Goal: Entertainment & Leisure: Consume media (video, audio)

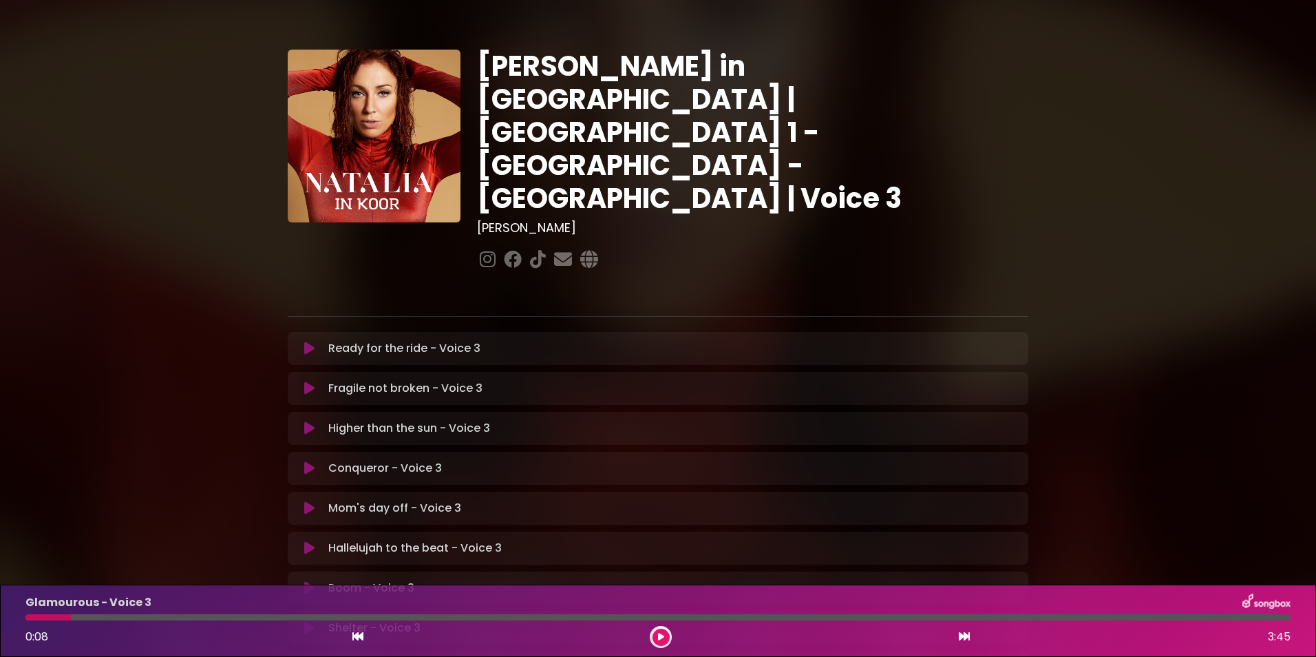
scroll to position [257, 0]
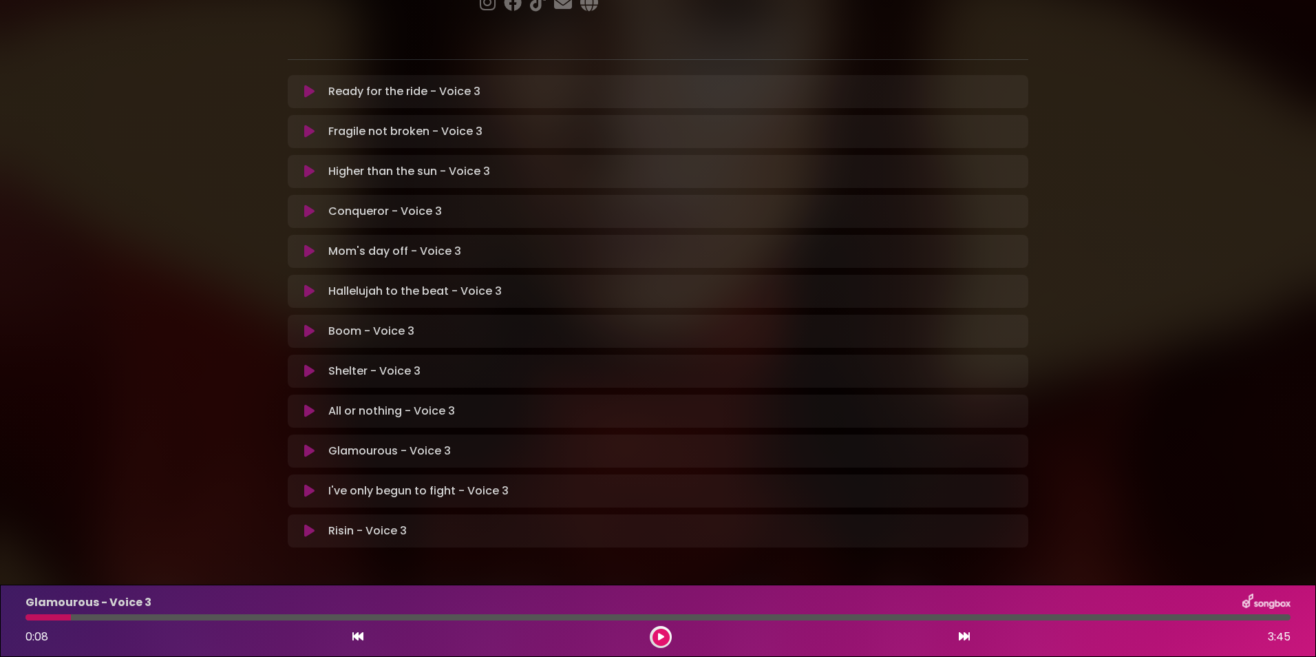
click at [439, 363] on div "Shelter - Voice 3 Loading Track..." at bounding box center [671, 371] width 697 height 17
click at [310, 364] on icon at bounding box center [309, 371] width 10 height 14
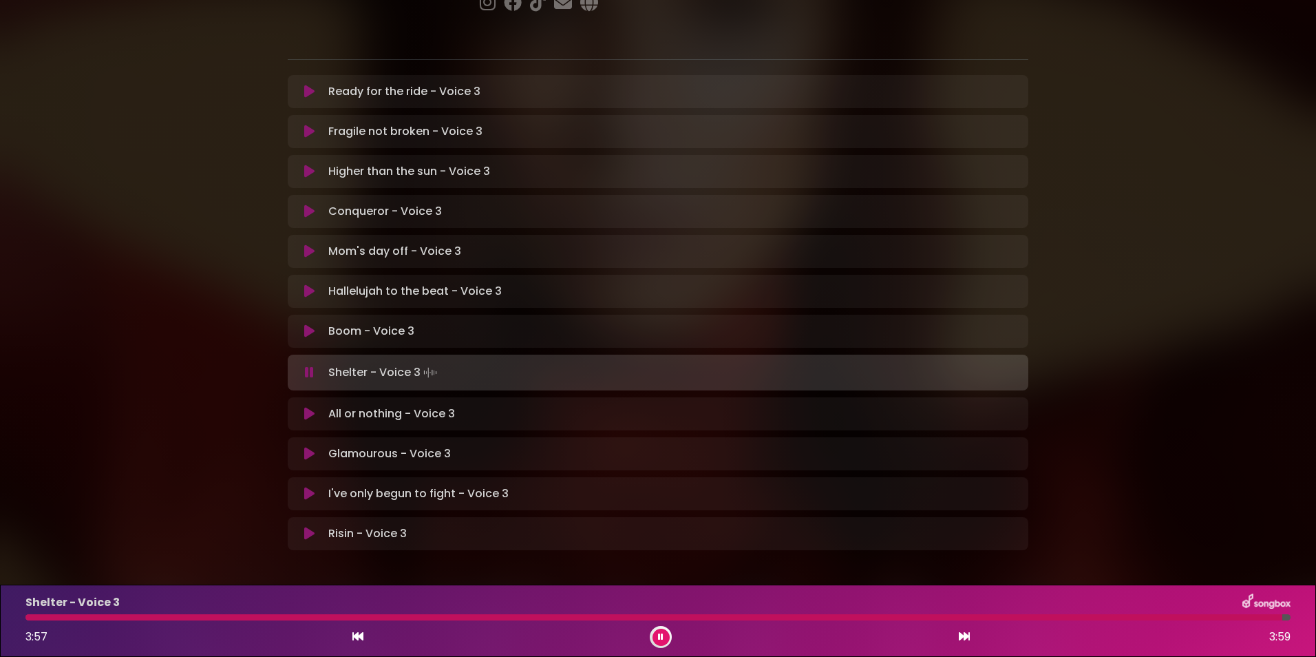
click at [32, 615] on div at bounding box center [653, 617] width 1257 height 6
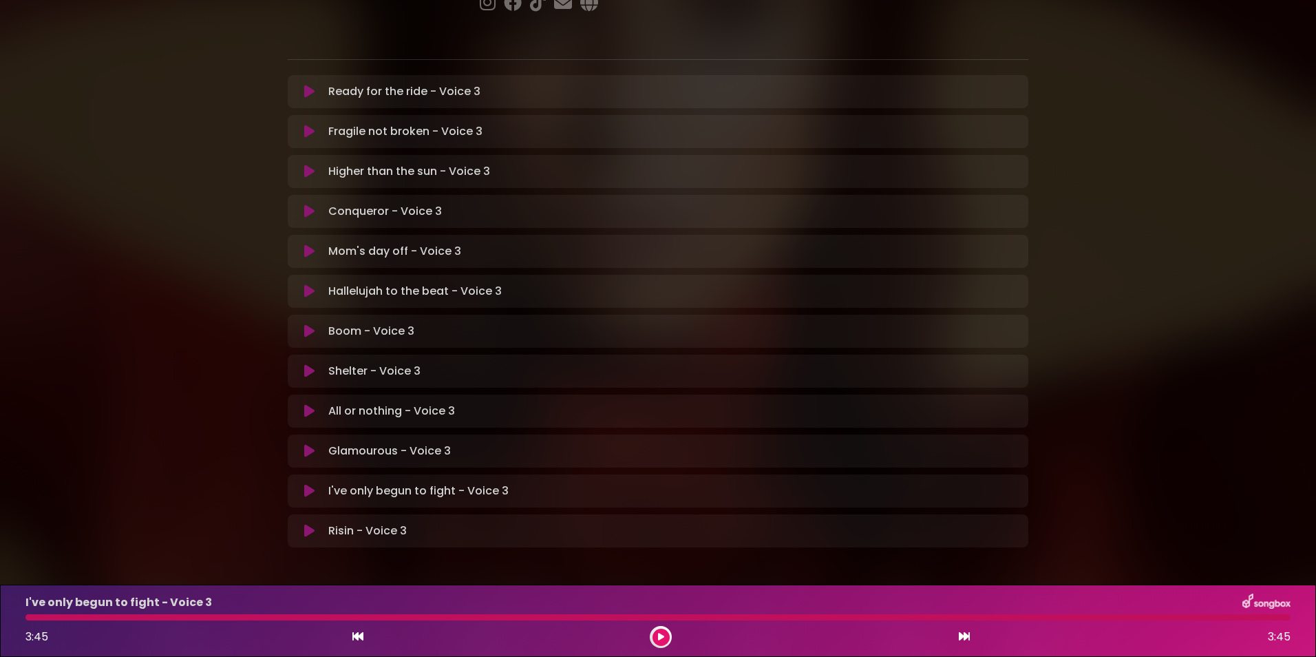
click at [376, 363] on p "Shelter - Voice 3 Loading Track..." at bounding box center [374, 371] width 92 height 17
click at [303, 363] on div "Shelter - Voice 3 Loading Track..." at bounding box center [658, 371] width 724 height 17
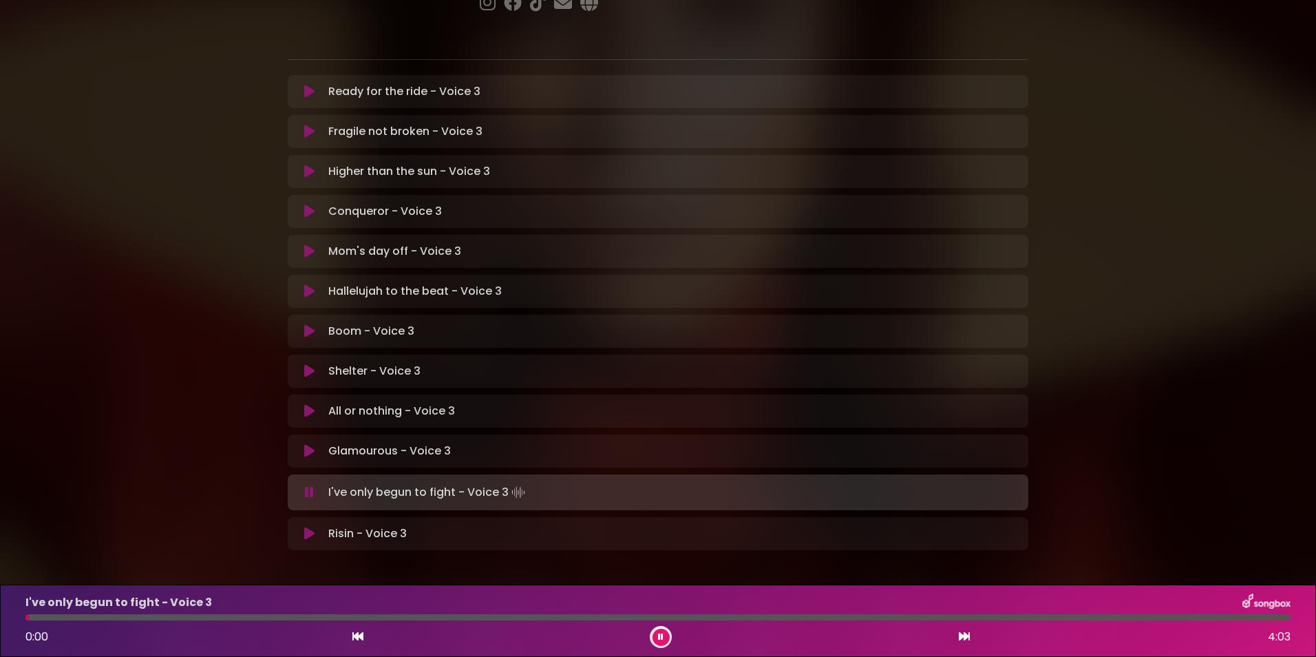
click at [303, 364] on button at bounding box center [309, 371] width 27 height 14
click at [656, 635] on button at bounding box center [661, 637] width 17 height 17
